Goal: Transaction & Acquisition: Purchase product/service

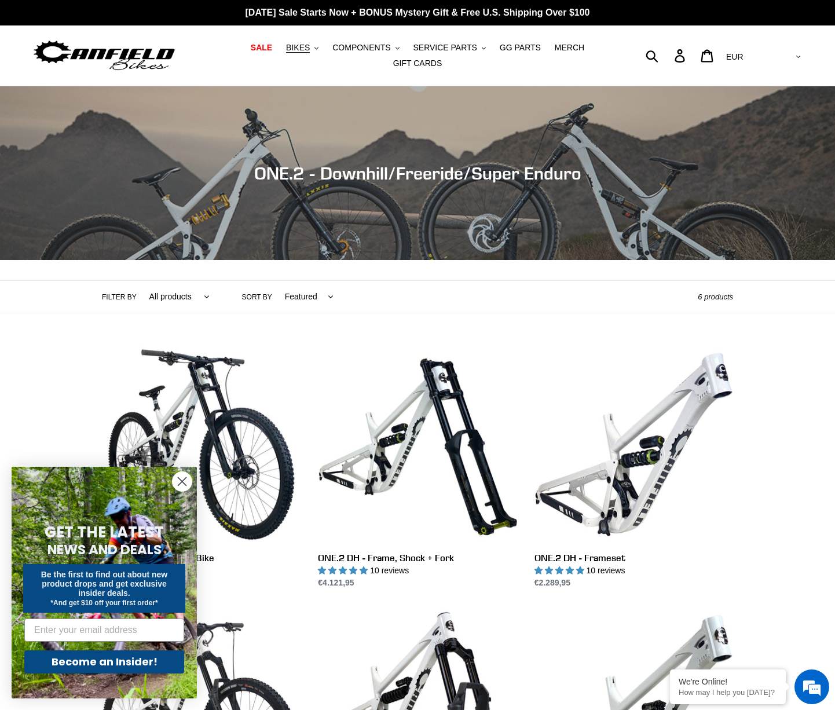
click at [181, 482] on icon "Close dialog" at bounding box center [182, 482] width 8 height 8
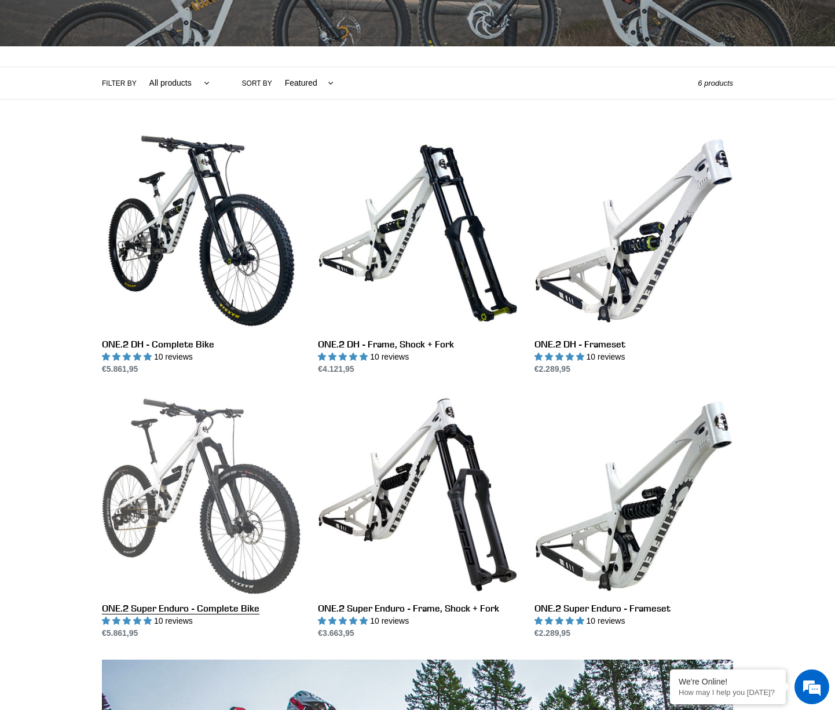
scroll to position [227, 0]
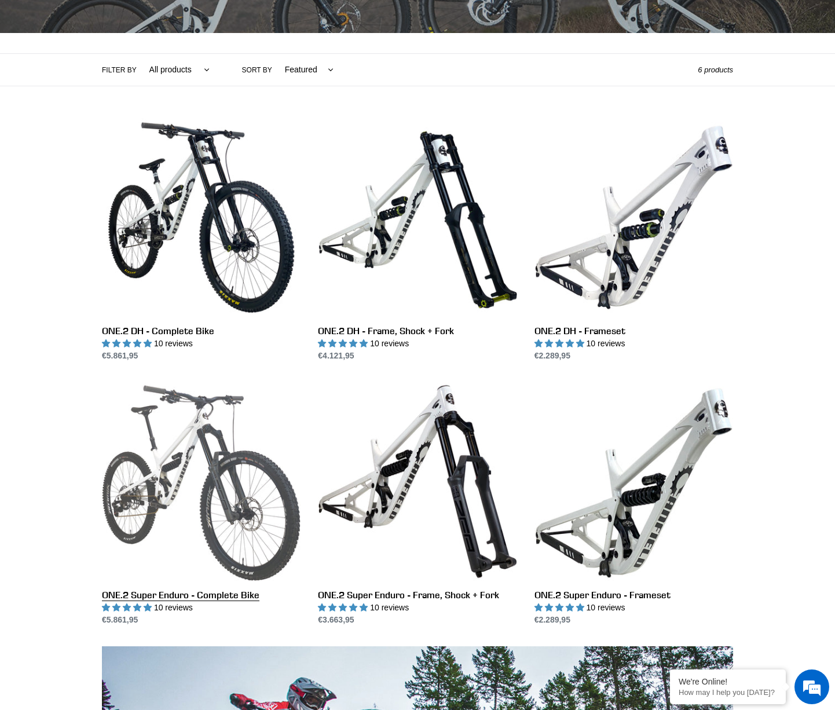
click at [209, 452] on link "ONE.2 Super Enduro - Complete Bike" at bounding box center [201, 504] width 199 height 244
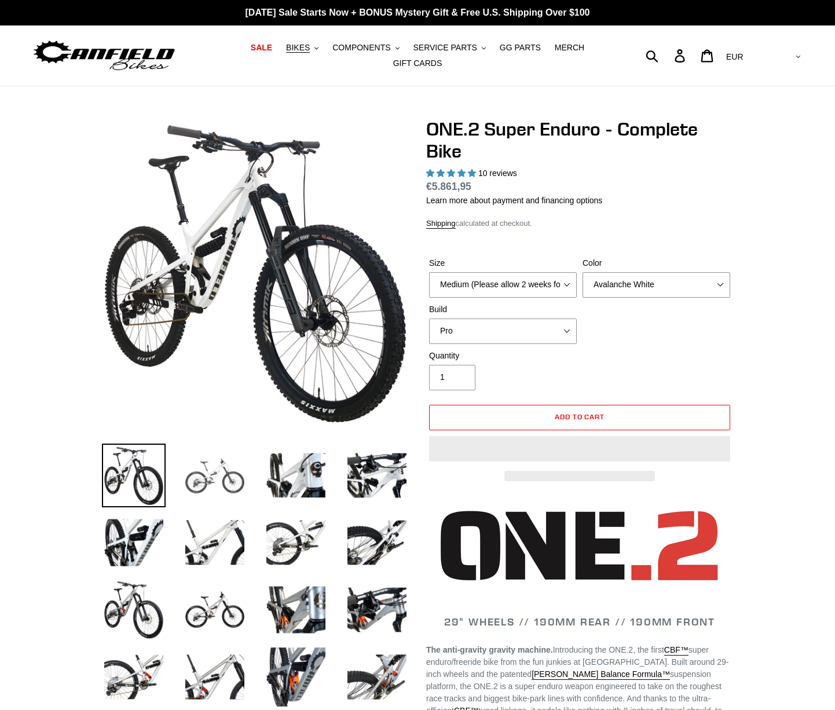
select select "highest-rating"
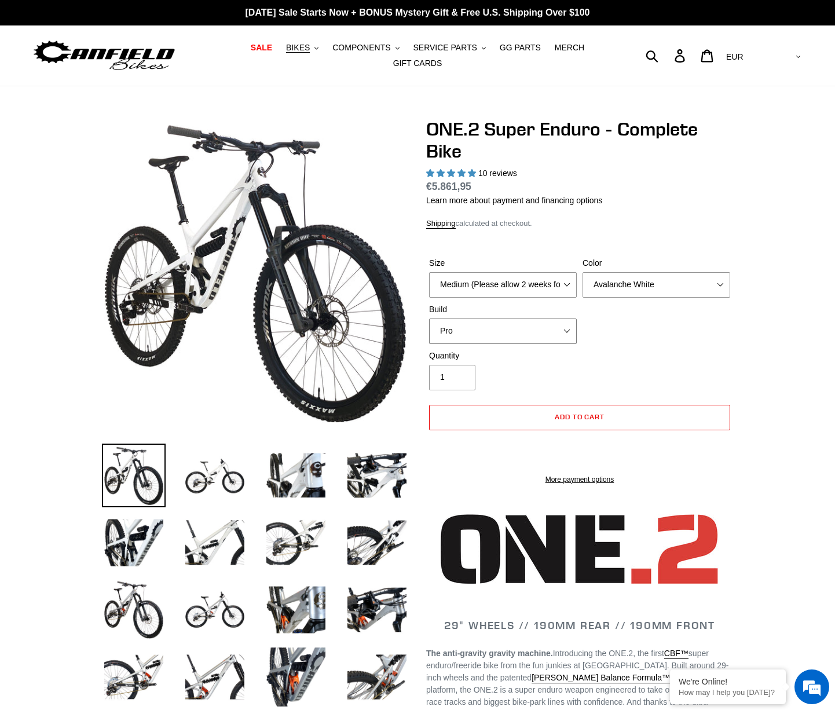
click at [528, 321] on select "Pro" at bounding box center [503, 330] width 148 height 25
click at [650, 277] on select "Avalanche White Bentonite Grey" at bounding box center [656, 284] width 148 height 25
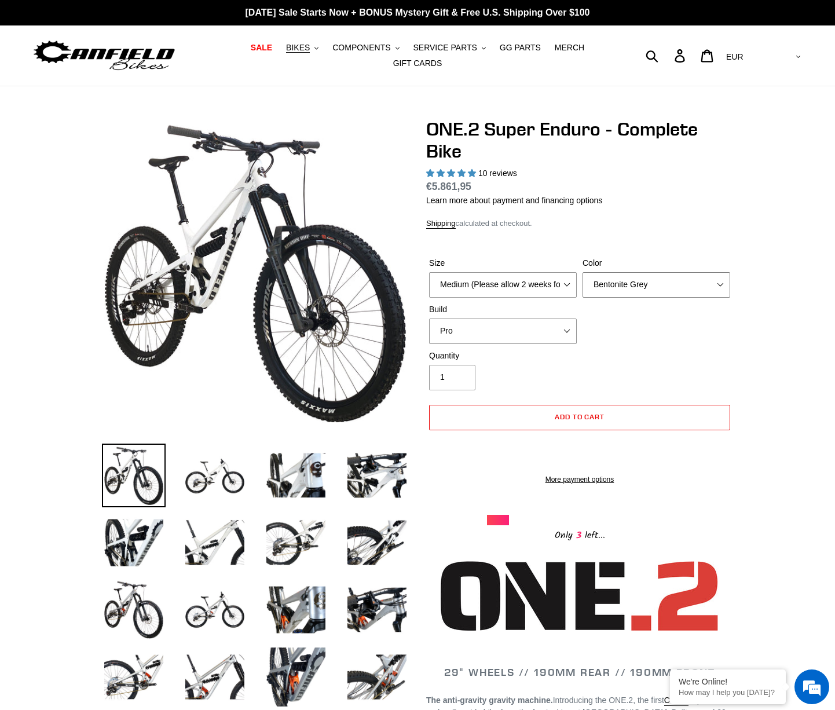
click at [582, 272] on select "Avalanche White Bentonite Grey" at bounding box center [656, 284] width 148 height 25
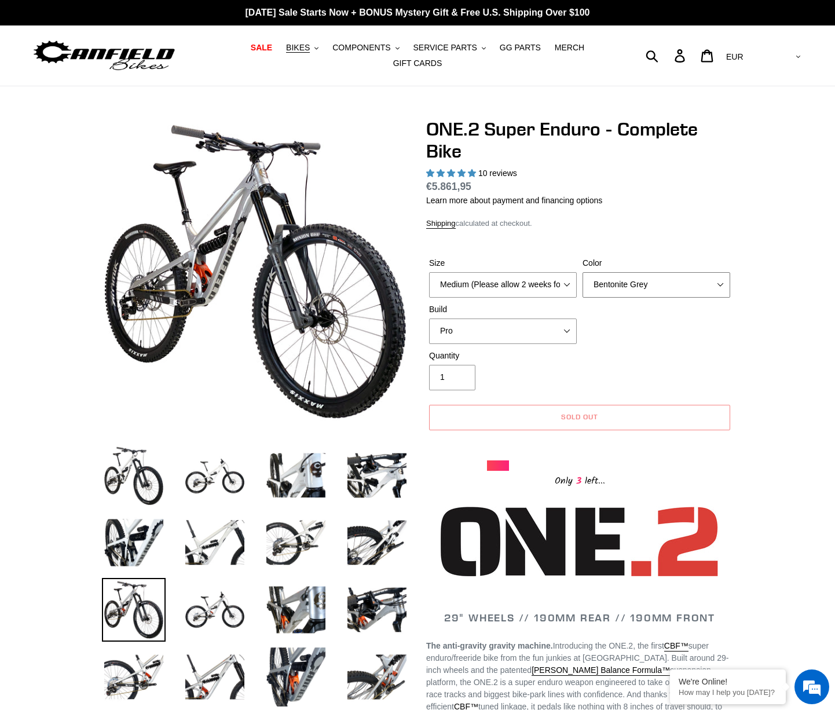
click at [628, 281] on select "Avalanche White Bentonite Grey" at bounding box center [656, 284] width 148 height 25
click at [582, 272] on select "Avalanche White Bentonite Grey" at bounding box center [656, 284] width 148 height 25
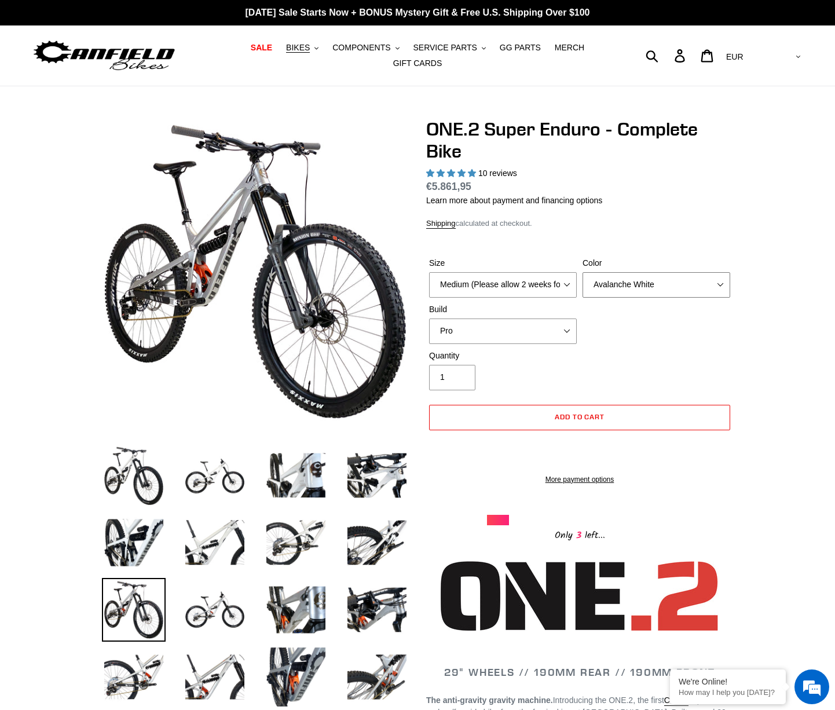
click at [623, 275] on select "Avalanche White Bentonite Grey" at bounding box center [656, 284] width 148 height 25
select select "Bentonite Grey"
click at [582, 272] on select "Avalanche White Bentonite Grey" at bounding box center [656, 284] width 148 height 25
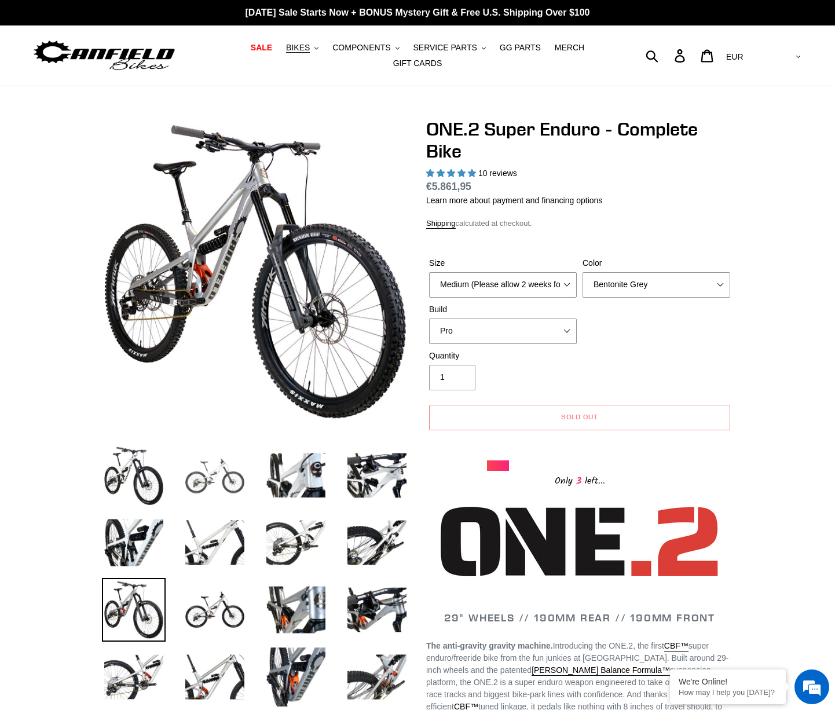
click at [206, 475] on img at bounding box center [215, 475] width 64 height 64
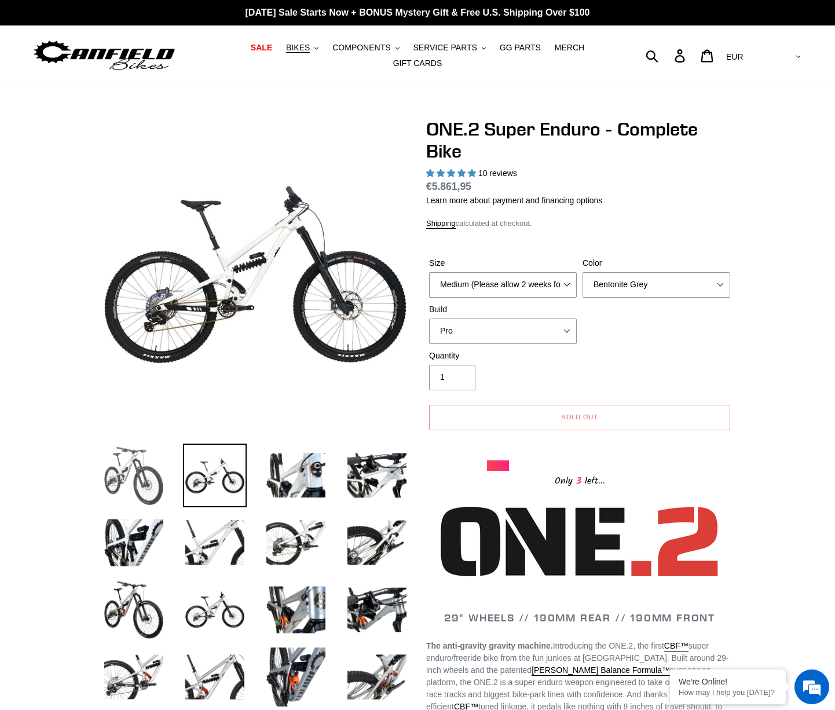
click at [139, 473] on img at bounding box center [134, 475] width 64 height 64
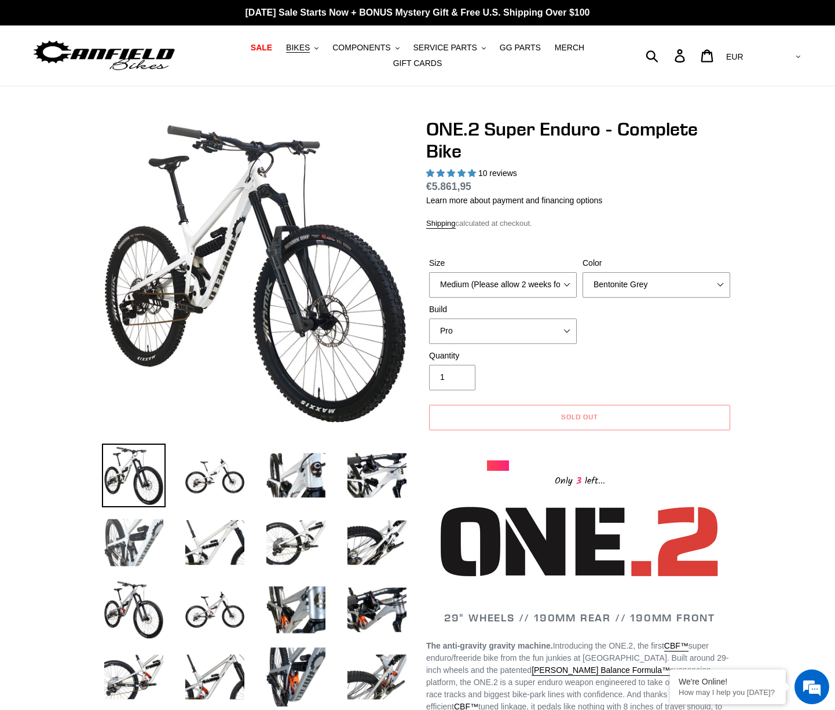
click at [139, 524] on img at bounding box center [134, 543] width 64 height 64
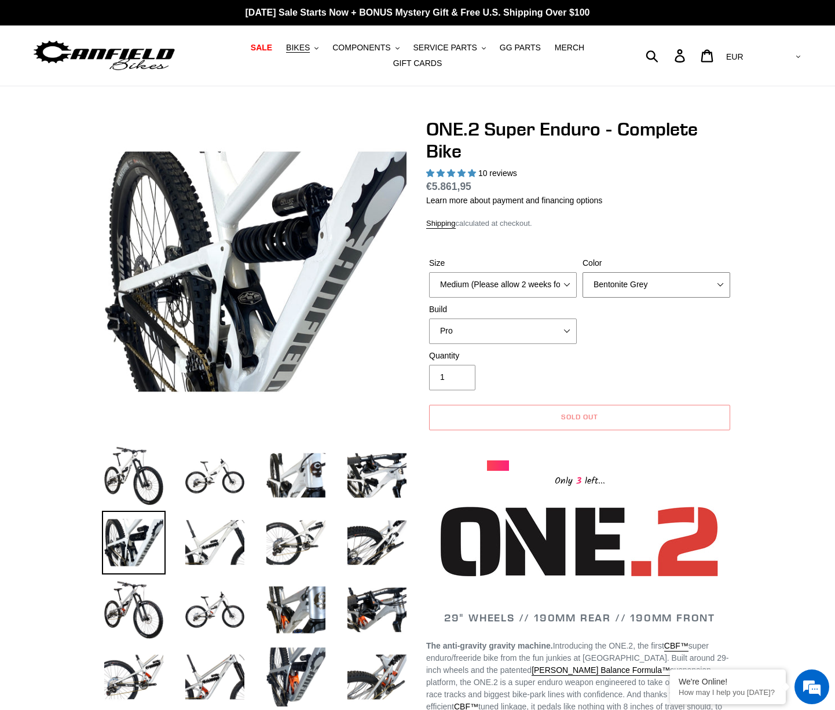
click at [664, 279] on select "Avalanche White Bentonite Grey" at bounding box center [656, 284] width 148 height 25
click at [582, 272] on select "Avalanche White Bentonite Grey" at bounding box center [656, 284] width 148 height 25
click at [297, 594] on img at bounding box center [296, 610] width 64 height 64
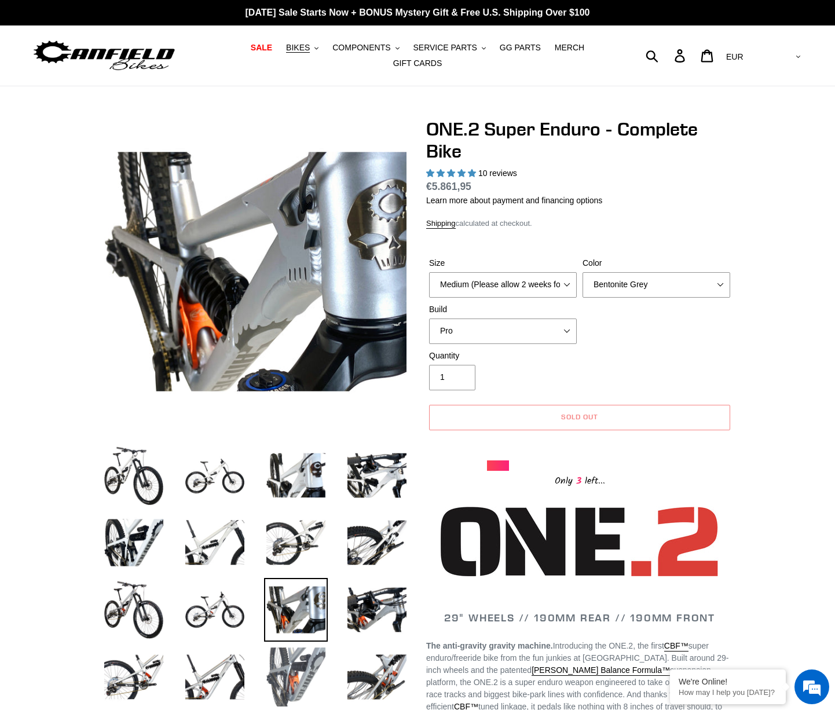
click at [291, 648] on img at bounding box center [296, 677] width 64 height 64
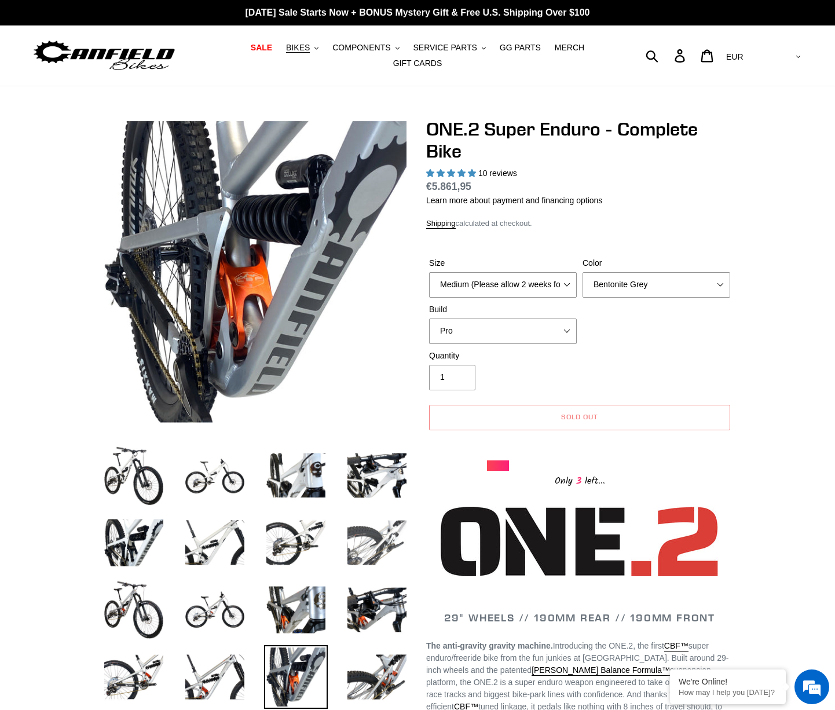
click at [381, 524] on img at bounding box center [377, 543] width 64 height 64
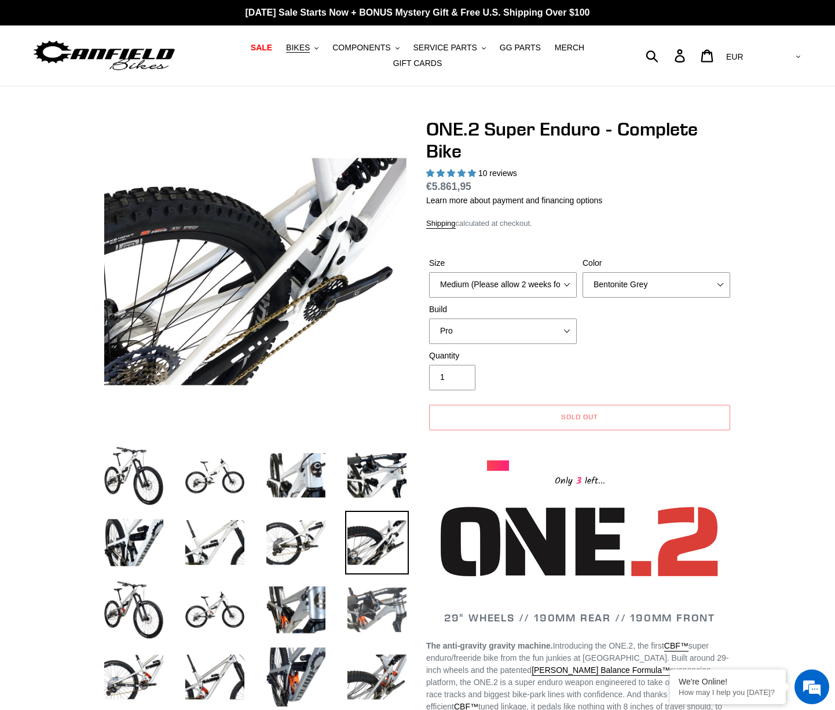
click at [367, 590] on img at bounding box center [377, 610] width 64 height 64
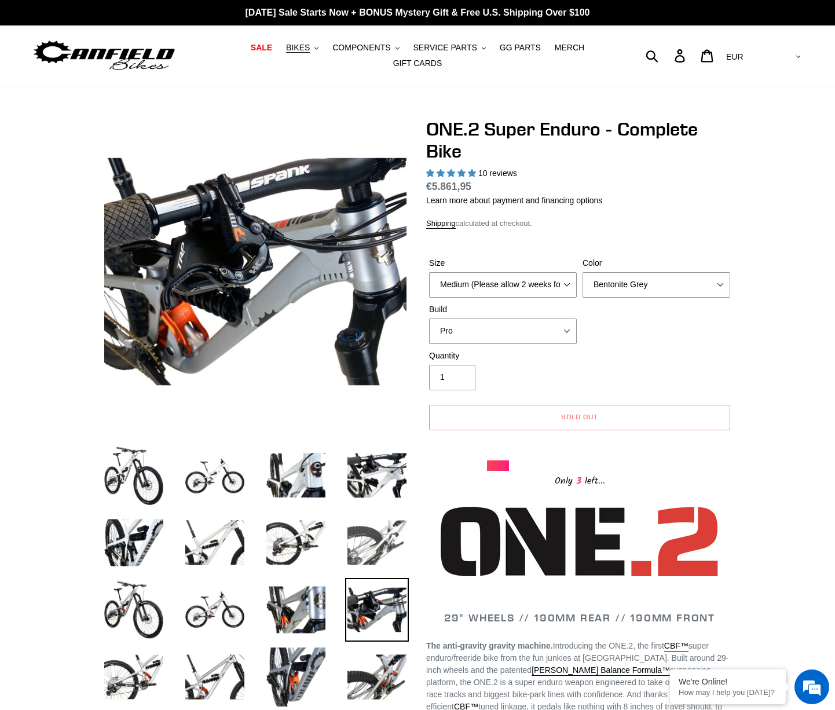
click at [380, 546] on img at bounding box center [377, 543] width 64 height 64
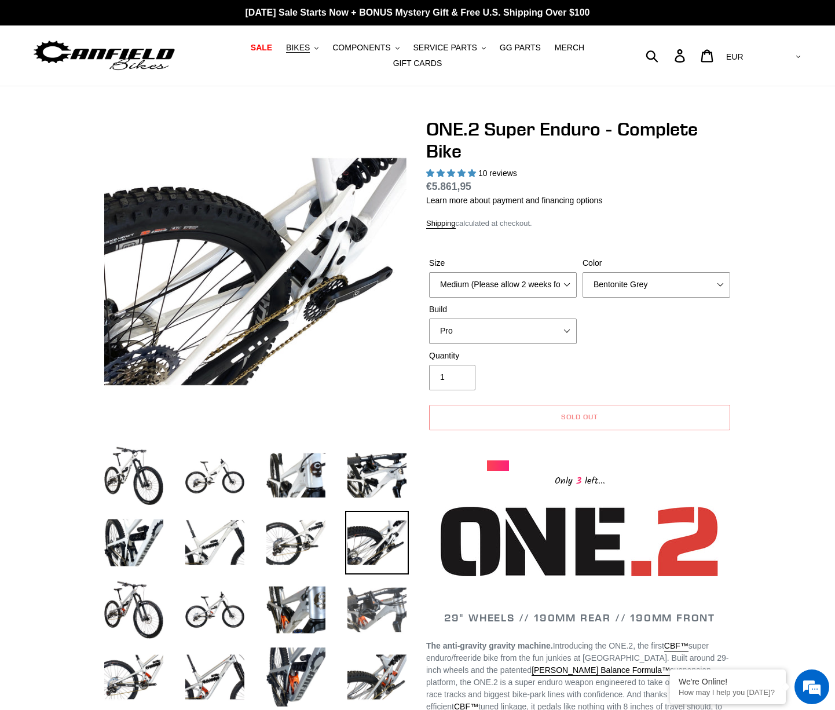
click at [360, 601] on img at bounding box center [377, 610] width 64 height 64
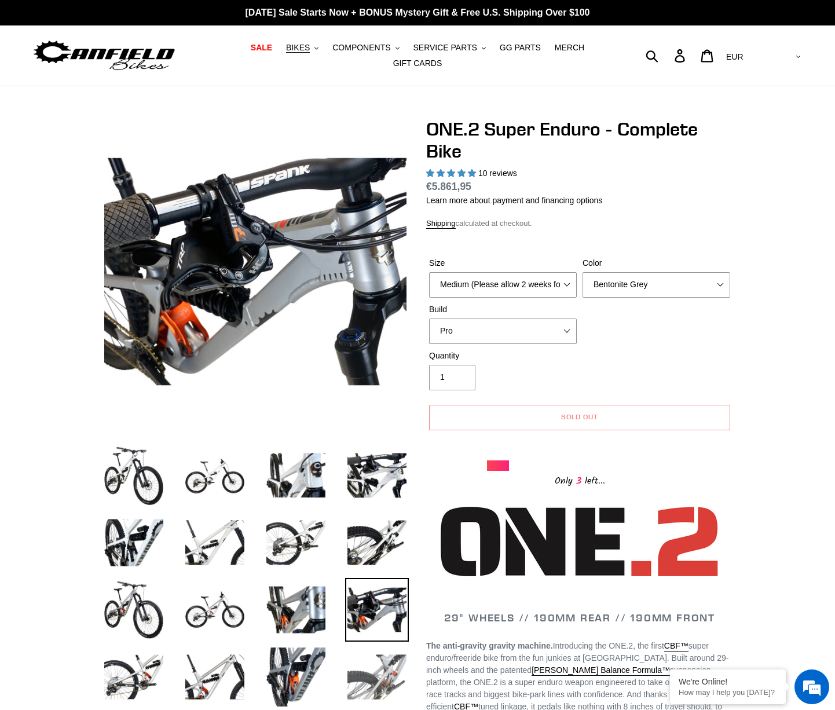
click at [357, 675] on img at bounding box center [377, 677] width 64 height 64
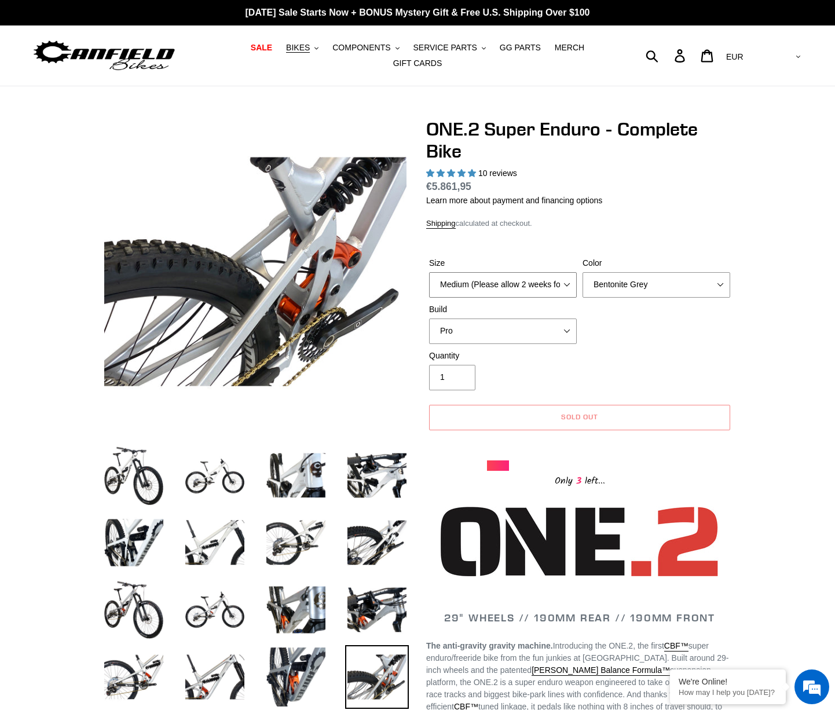
click at [560, 272] on select "Medium (Please allow 2 weeks for delivery) Large (Sold Out)" at bounding box center [503, 284] width 148 height 25
click at [561, 272] on select "Medium (Please allow 2 weeks for delivery) Large (Sold Out)" at bounding box center [503, 284] width 148 height 25
click at [640, 328] on div "Size Medium (Please allow 2 weeks for delivery) Large (Sold Out) Color Avalanch…" at bounding box center [579, 303] width 307 height 93
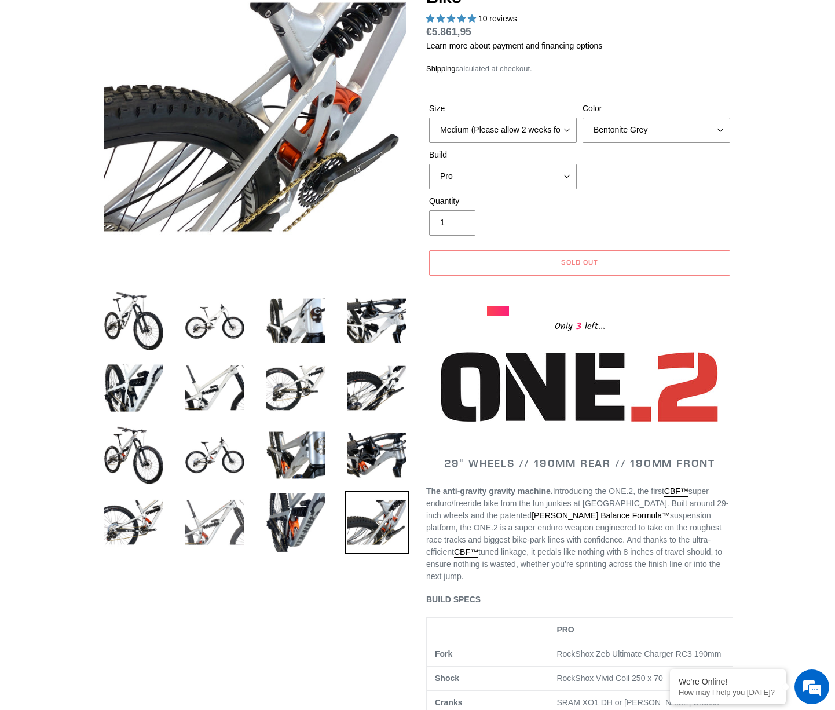
scroll to position [174, 0]
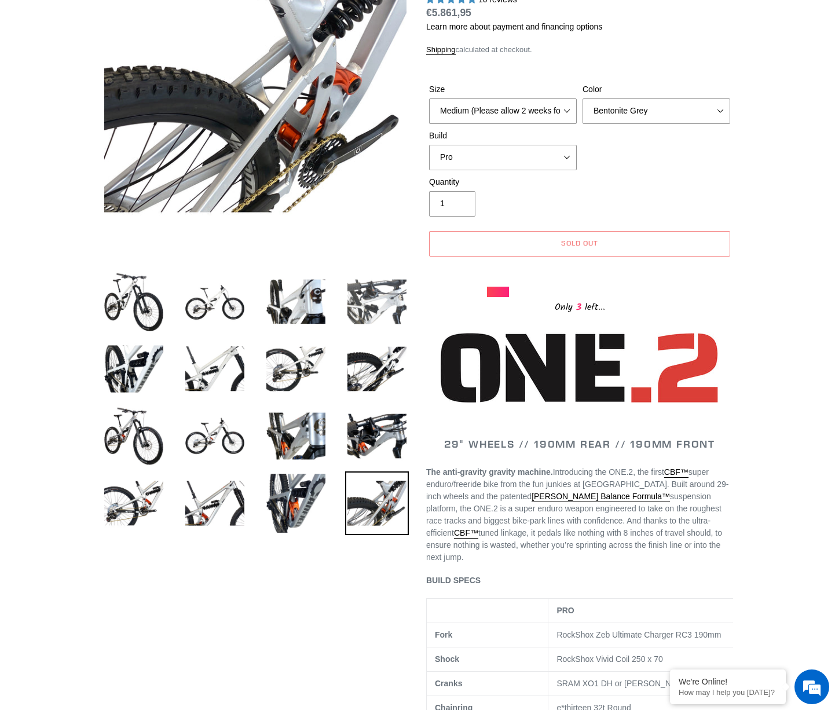
click at [373, 297] on img at bounding box center [377, 302] width 64 height 64
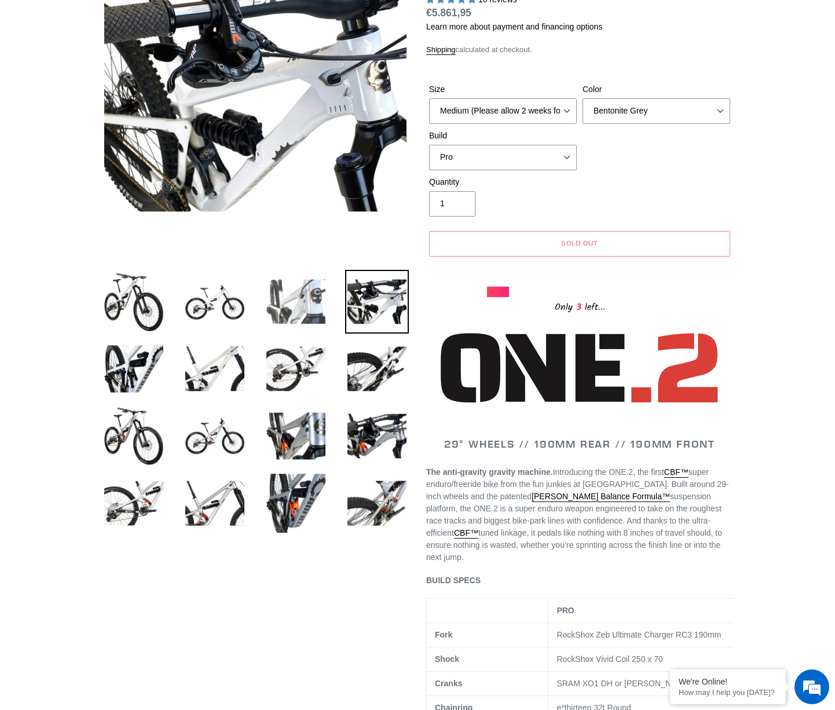
click at [317, 312] on img at bounding box center [296, 302] width 64 height 64
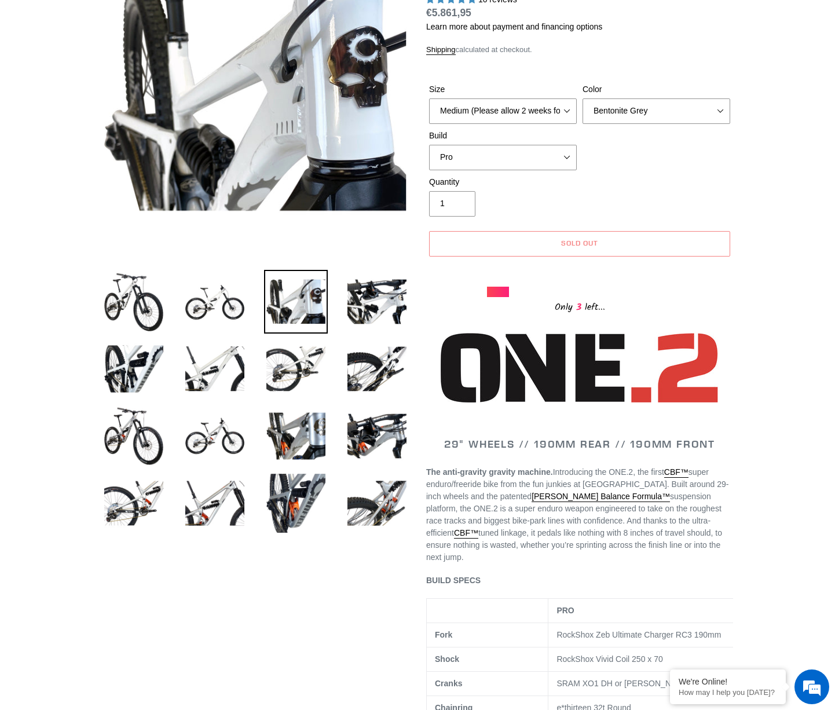
click at [300, 298] on img at bounding box center [296, 302] width 64 height 64
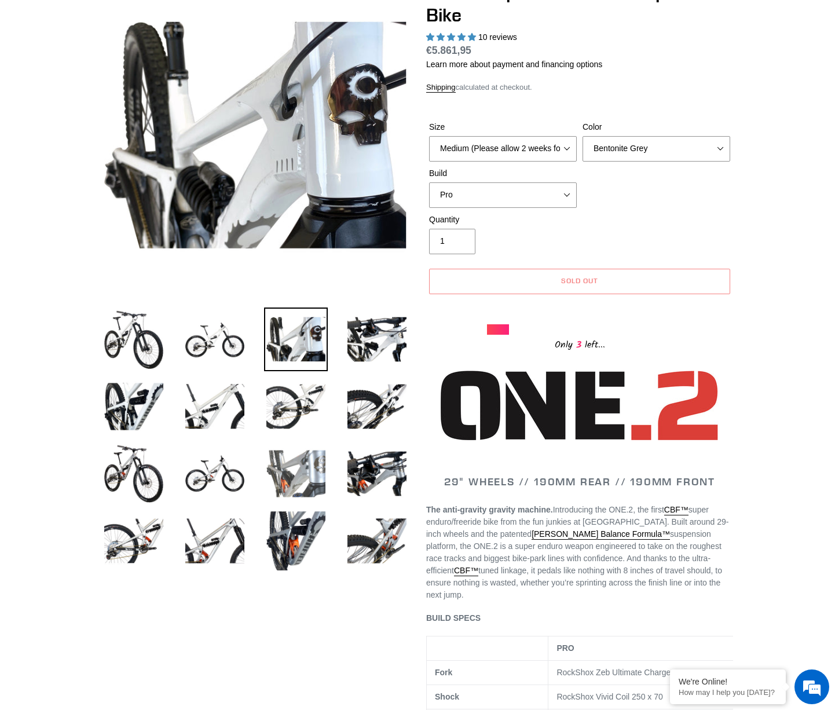
scroll to position [0, 0]
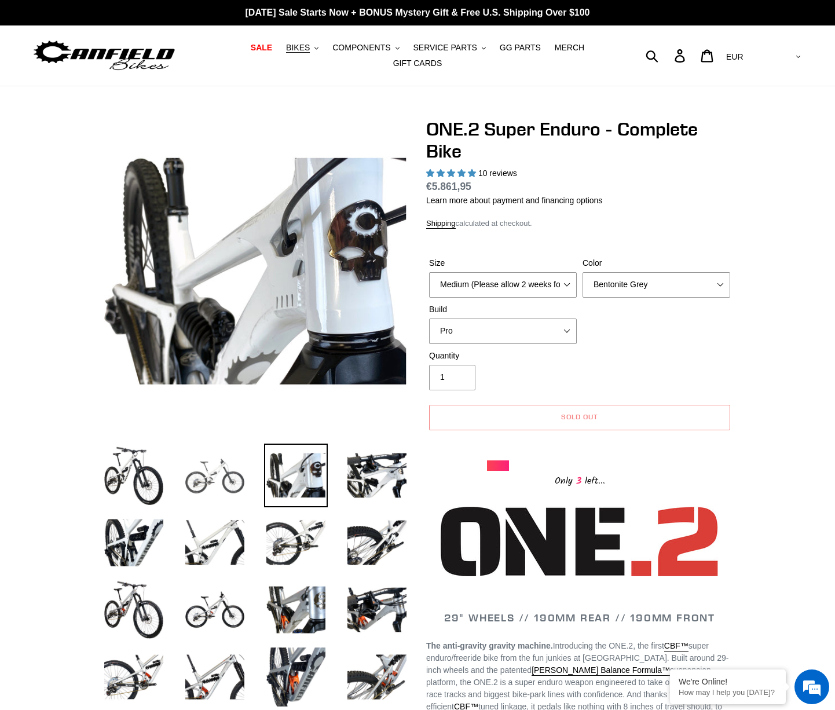
click at [232, 474] on img at bounding box center [215, 475] width 64 height 64
